Goal: Navigation & Orientation: Find specific page/section

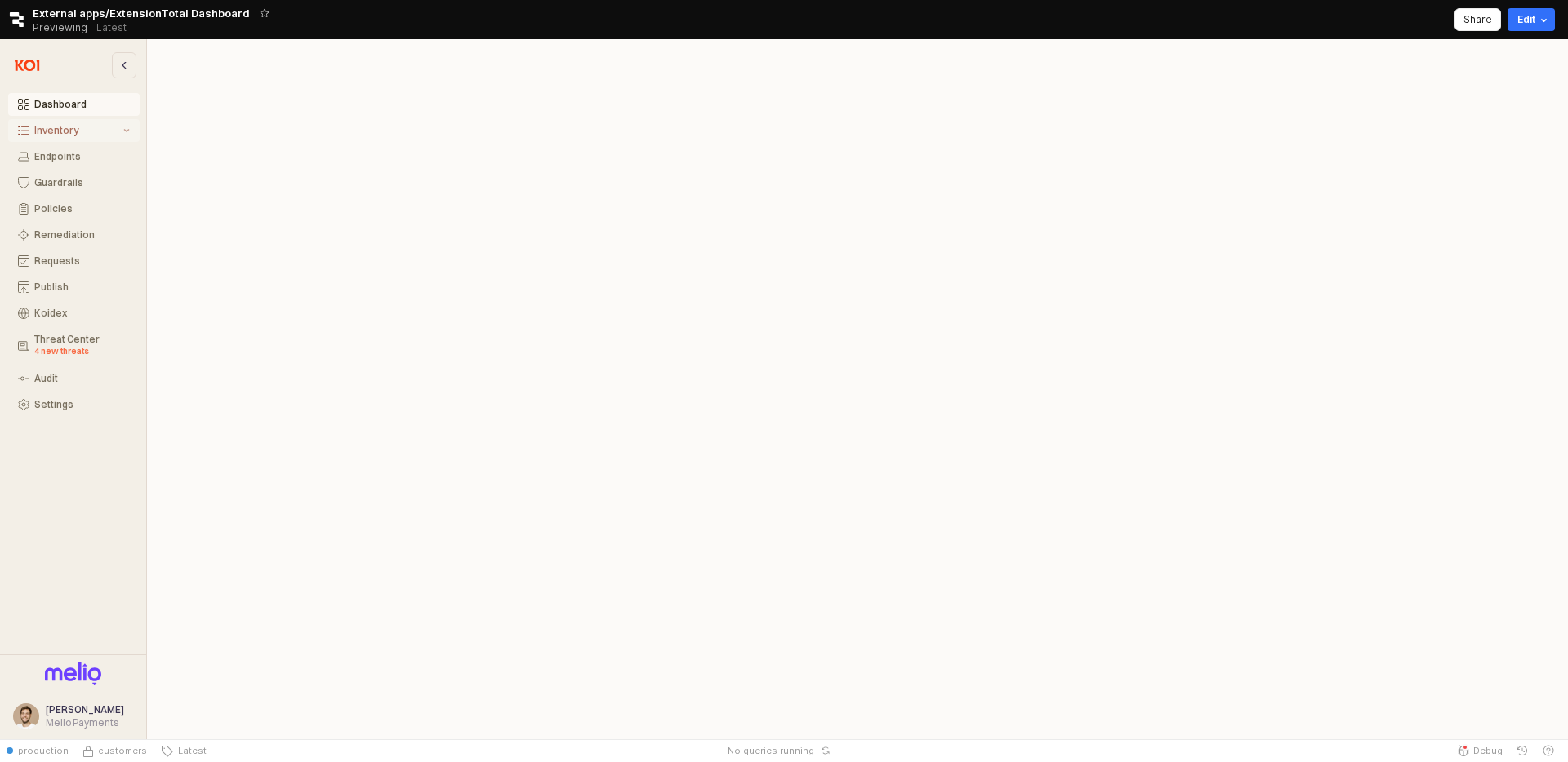
click at [93, 127] on div "Inventory" at bounding box center [77, 130] width 86 height 12
click at [87, 177] on div "Software Preview" at bounding box center [85, 189] width 91 height 25
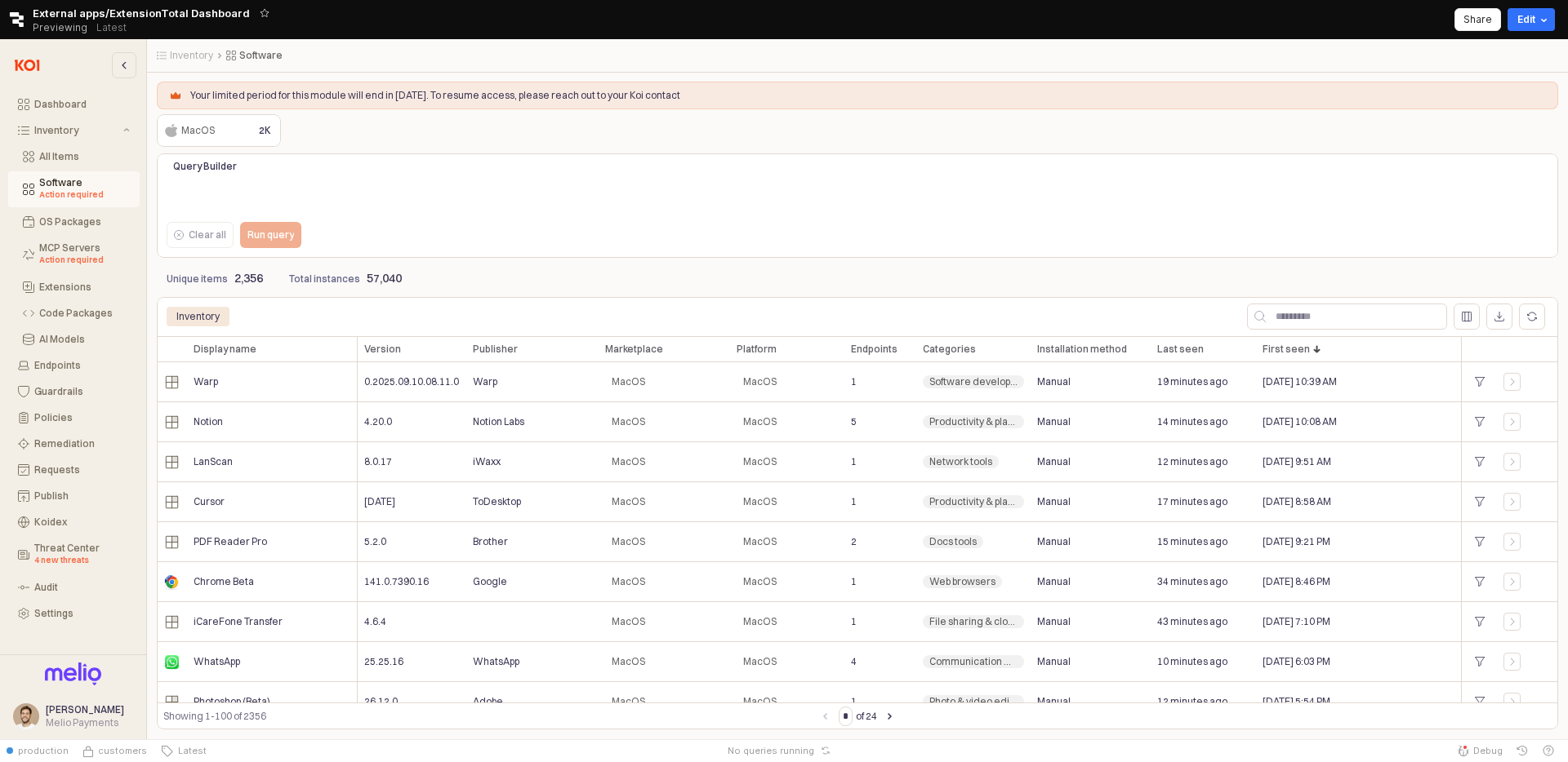
click at [335, 119] on div "MacOS MacOS 2K" at bounding box center [857, 130] width 1401 height 33
click at [107, 253] on div "MCP Servers Action required" at bounding box center [85, 254] width 91 height 25
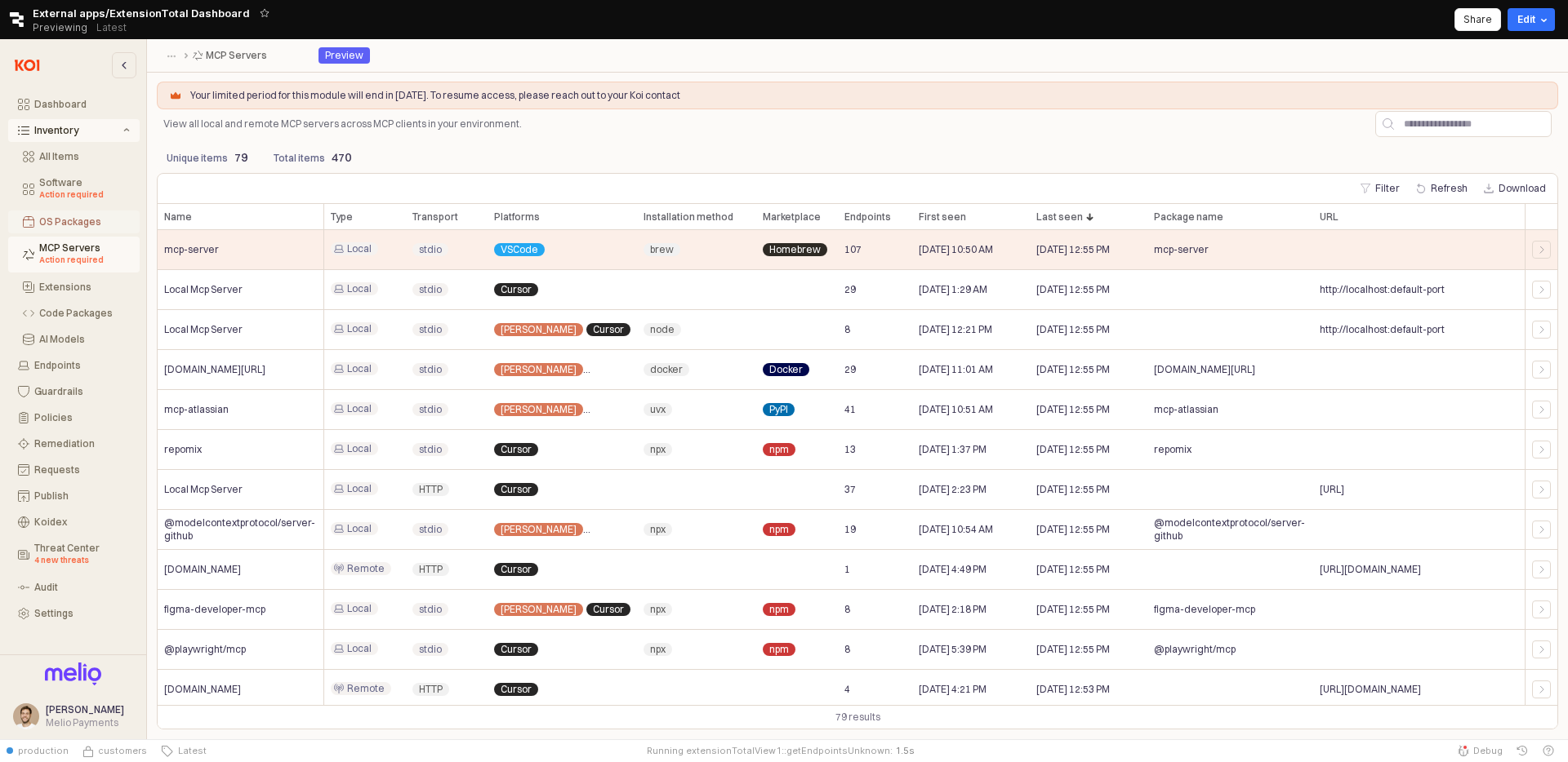
click at [99, 224] on div "OS Packages" at bounding box center [85, 222] width 91 height 12
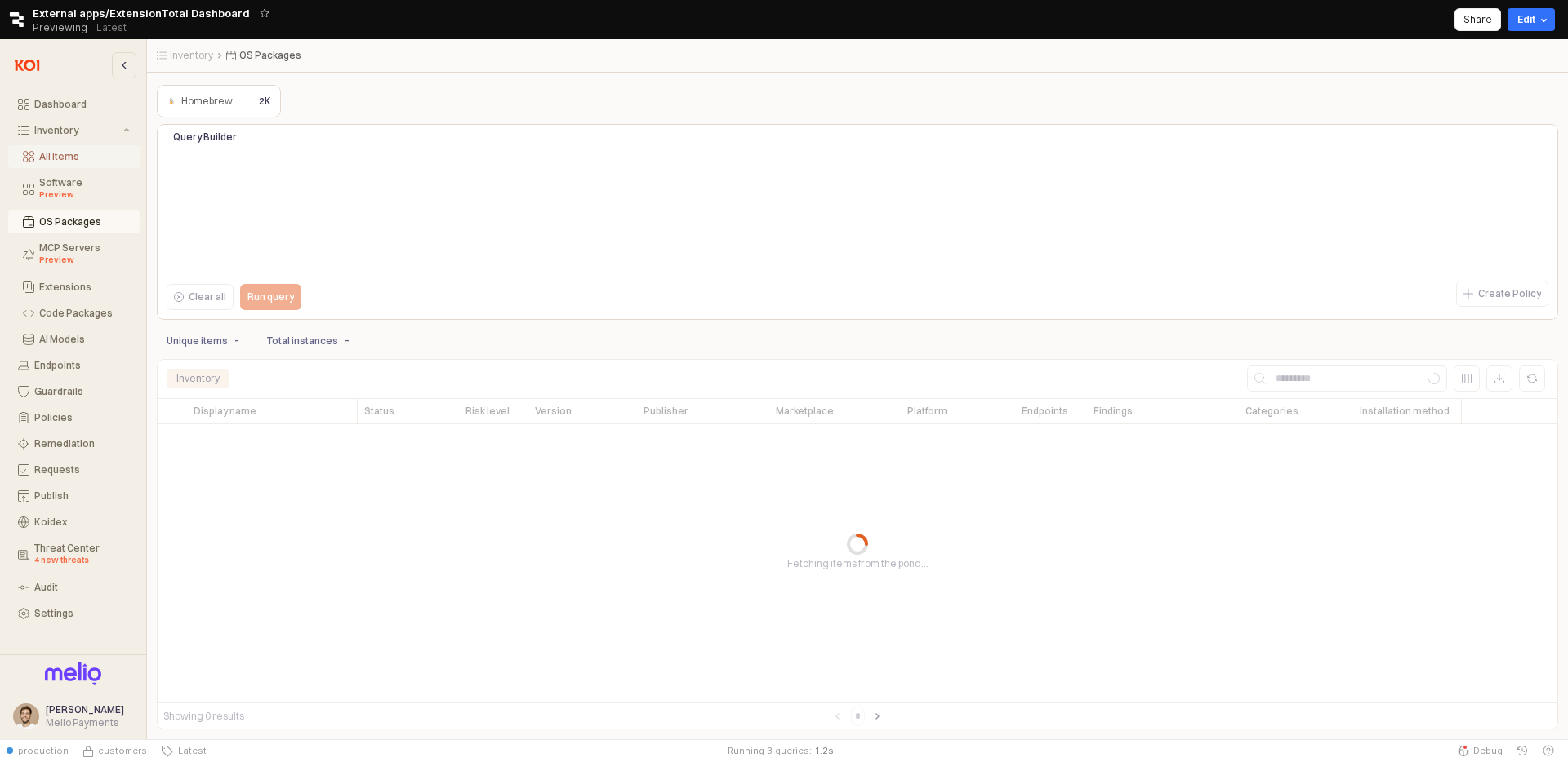
click at [87, 161] on div "All Items" at bounding box center [85, 157] width 91 height 12
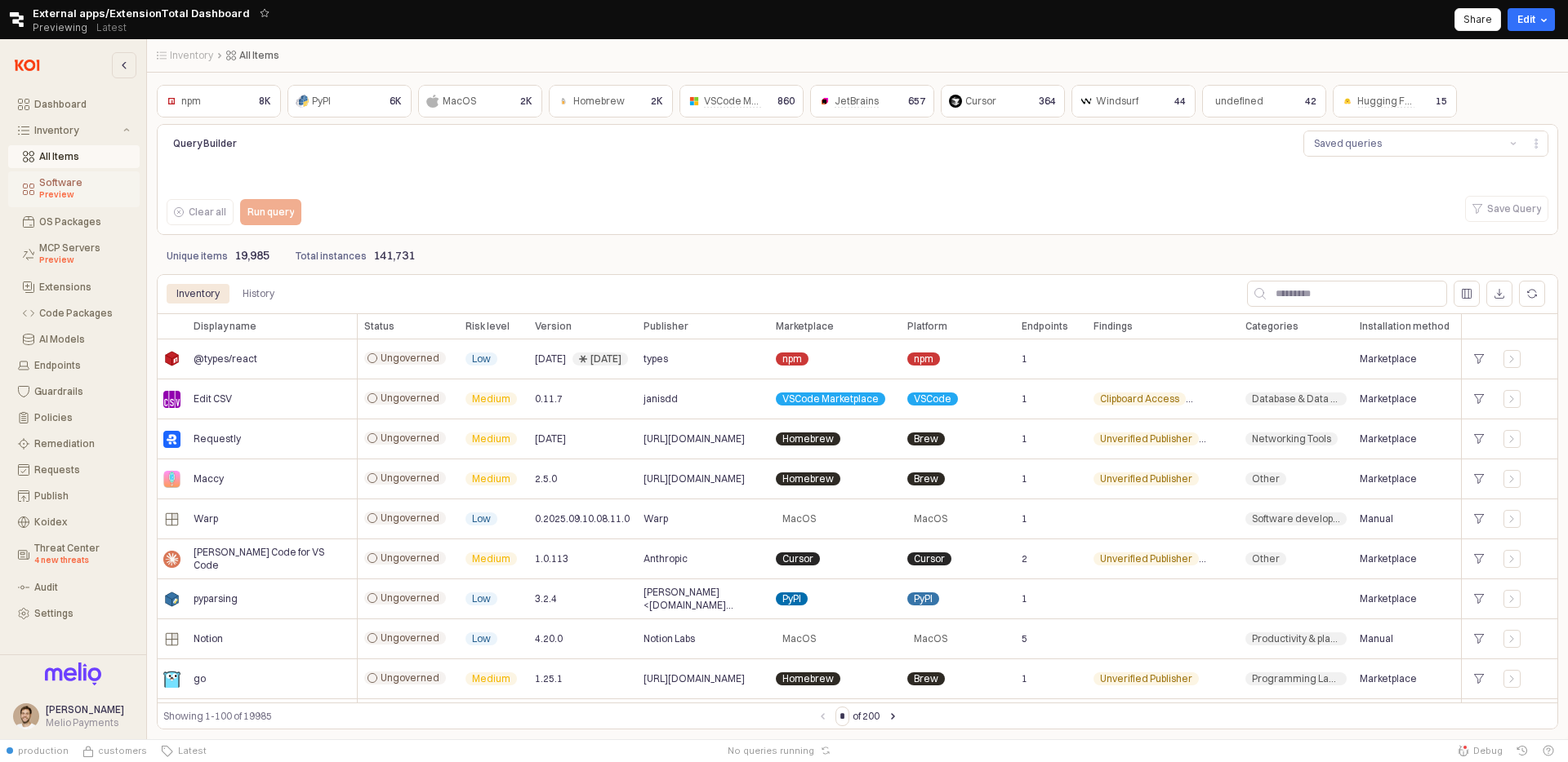
click at [81, 193] on div "Preview" at bounding box center [85, 195] width 91 height 13
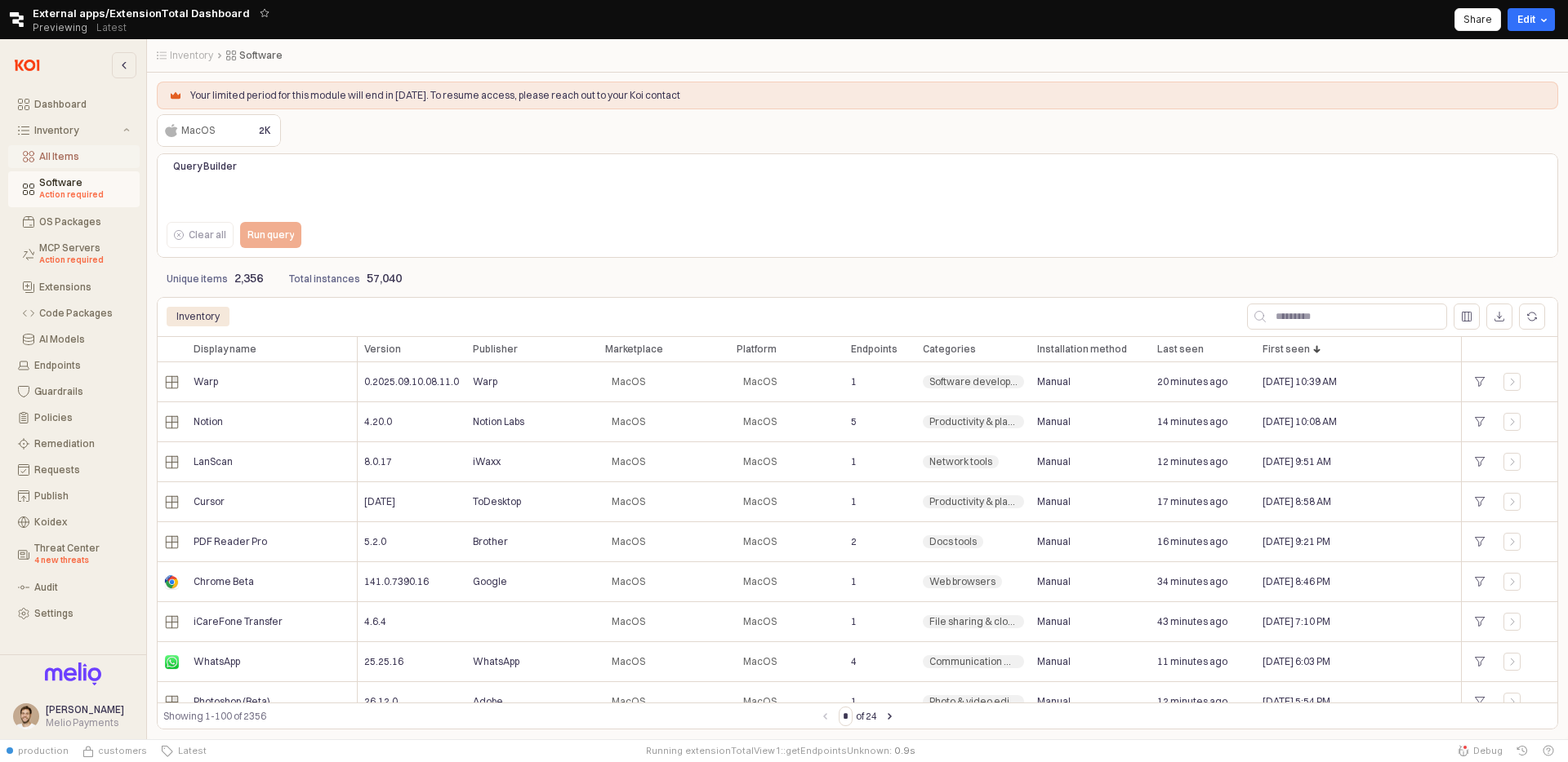
click at [82, 149] on button "All Items" at bounding box center [73, 156] width 131 height 23
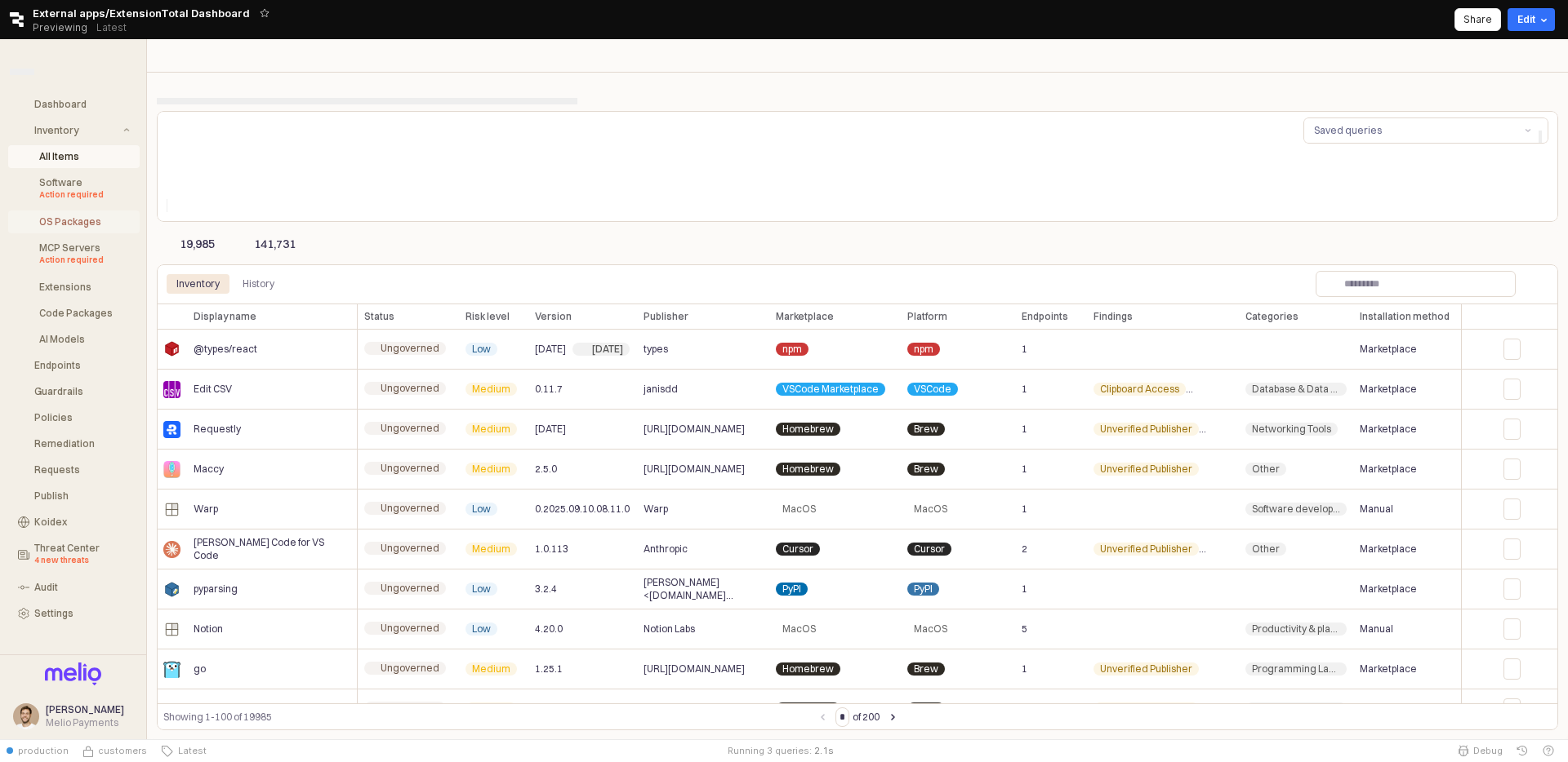
click at [77, 211] on button "OS Packages" at bounding box center [73, 221] width 131 height 23
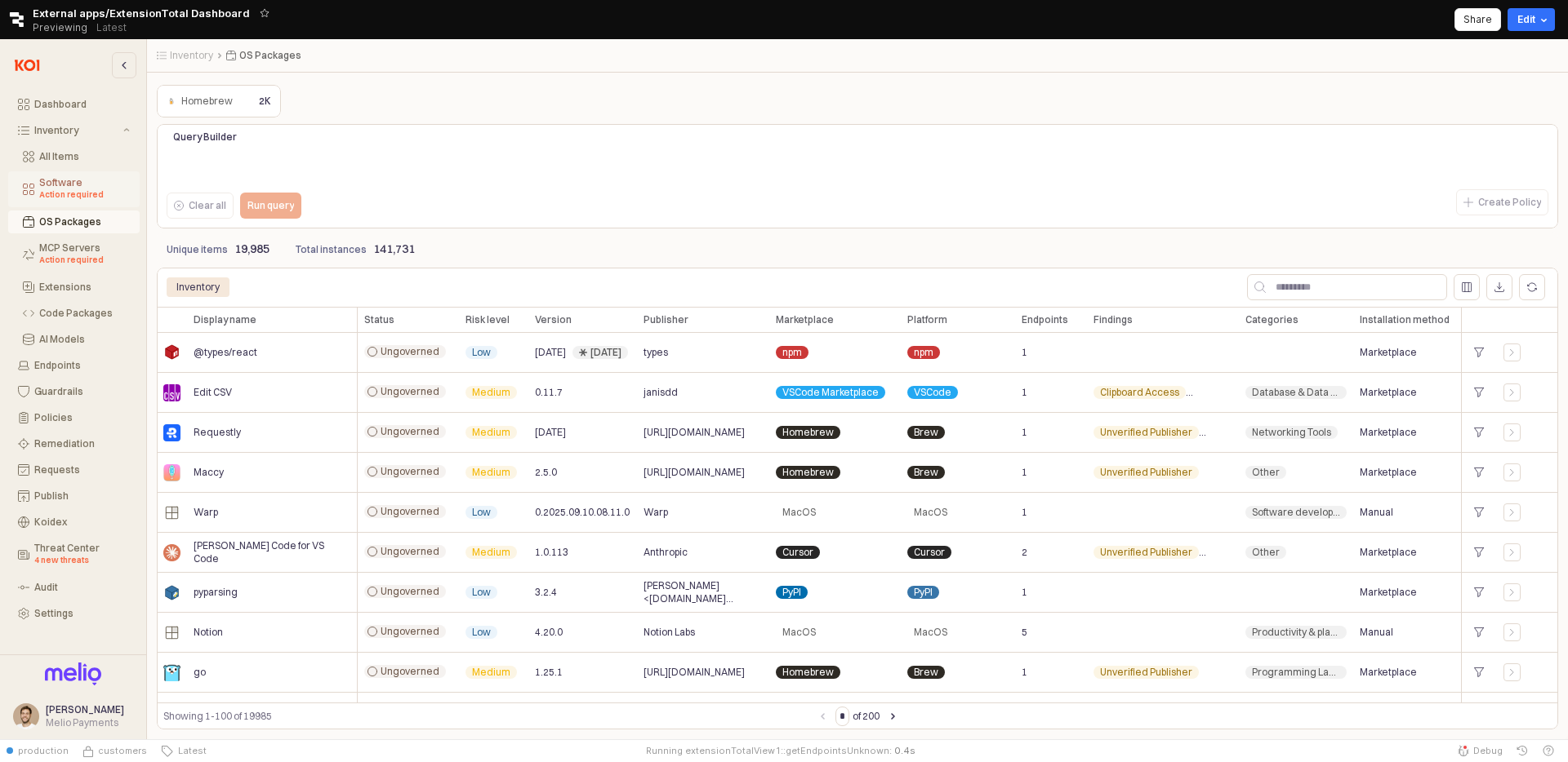
click at [70, 192] on div "Action required" at bounding box center [85, 195] width 91 height 13
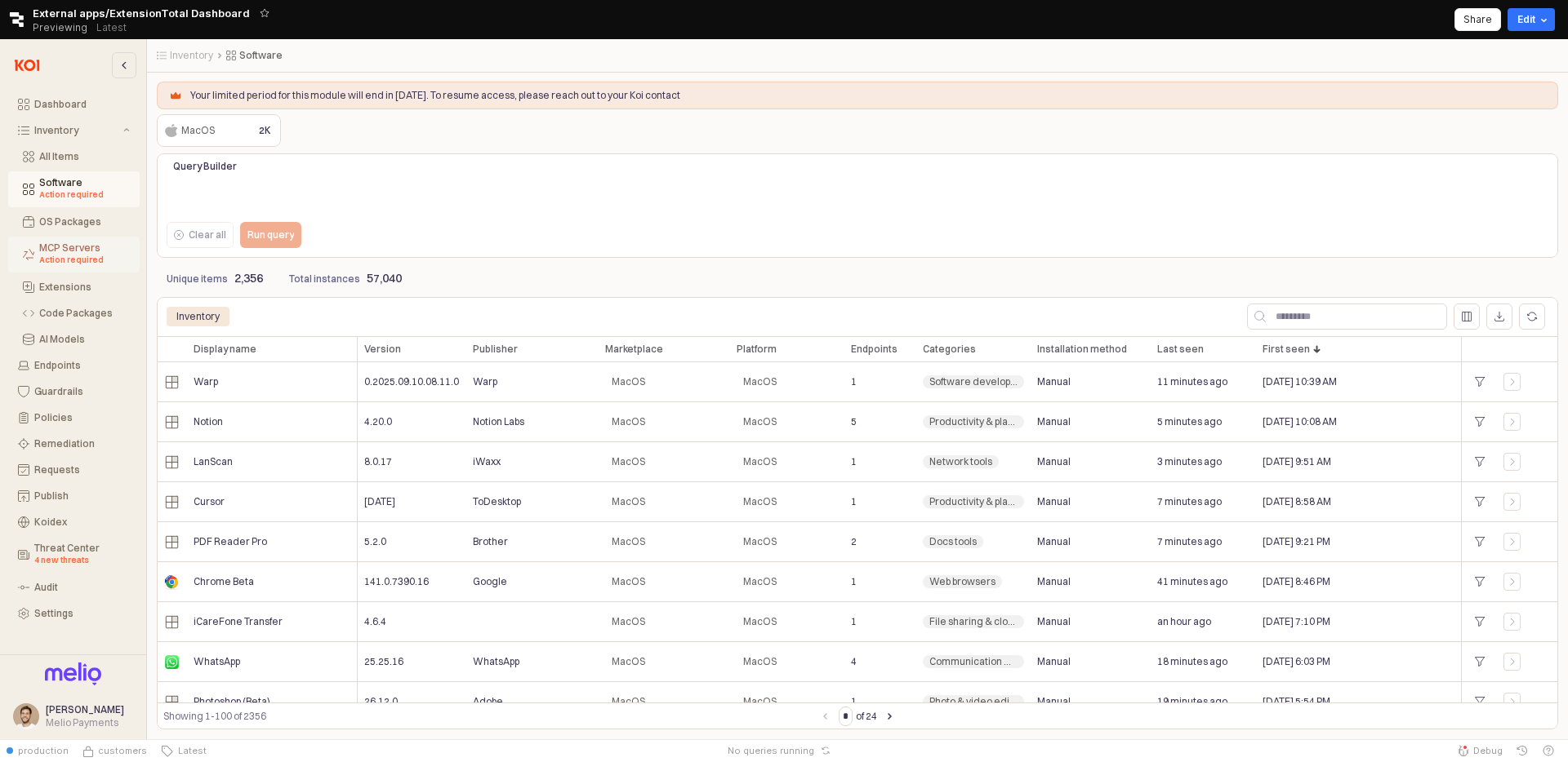
click at [64, 251] on div "MCP Servers Action required" at bounding box center [85, 254] width 91 height 25
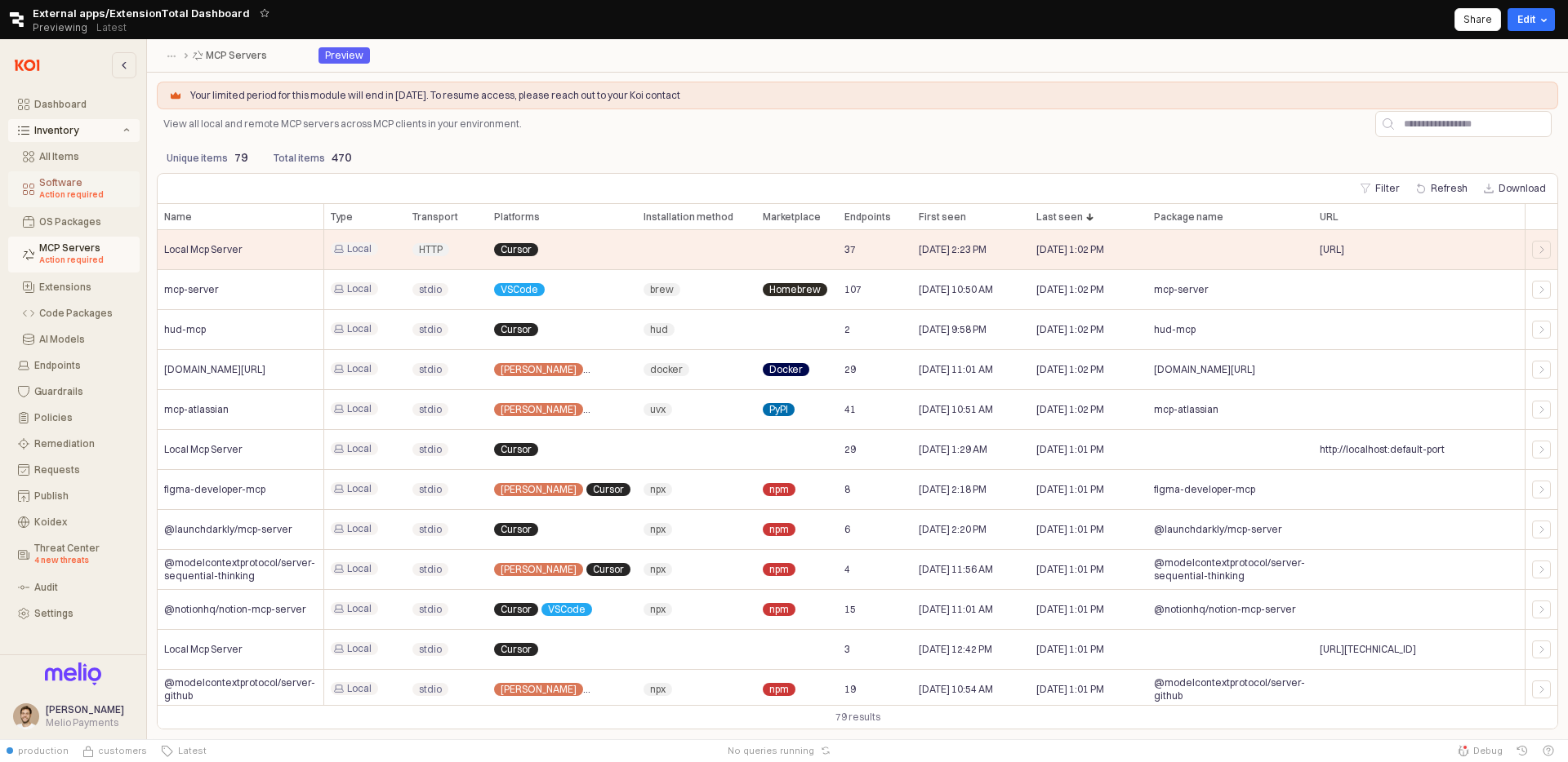
click at [75, 185] on div "Software Action required" at bounding box center [85, 189] width 91 height 25
